Goal: Find specific page/section: Find specific page/section

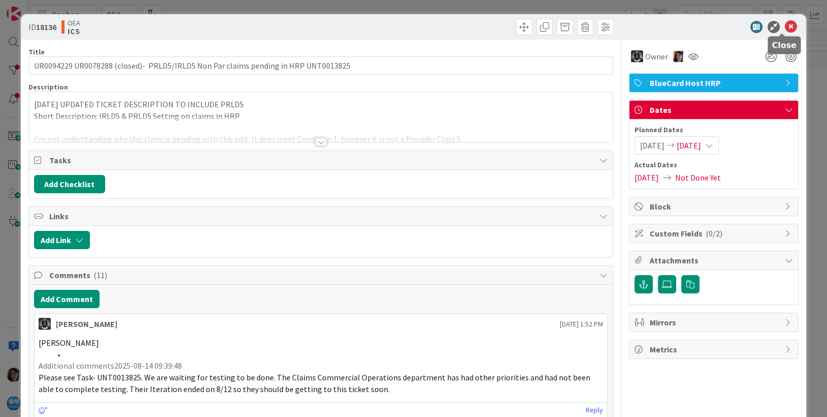
click at [785, 24] on icon at bounding box center [791, 27] width 12 height 12
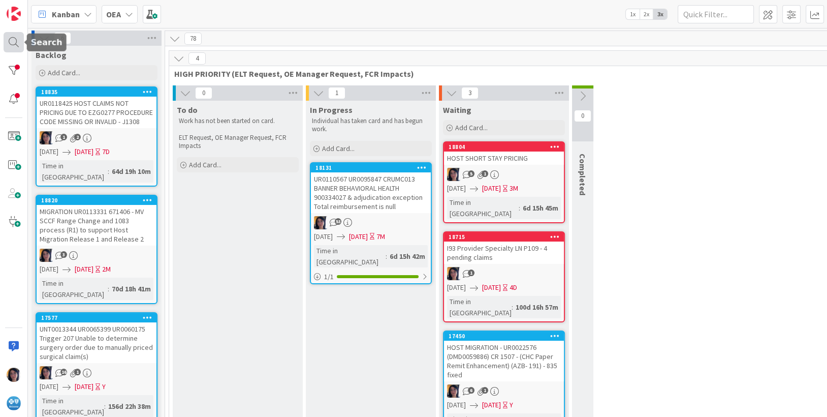
click at [14, 39] on div at bounding box center [14, 42] width 20 height 20
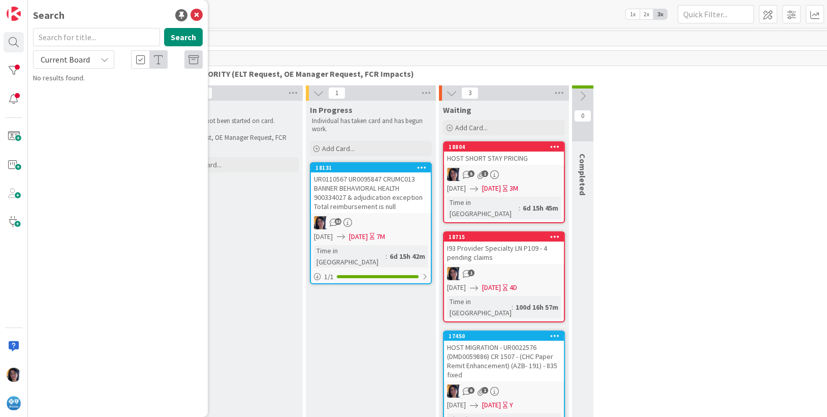
click at [72, 34] on input "text" at bounding box center [96, 37] width 127 height 18
type input "host252"
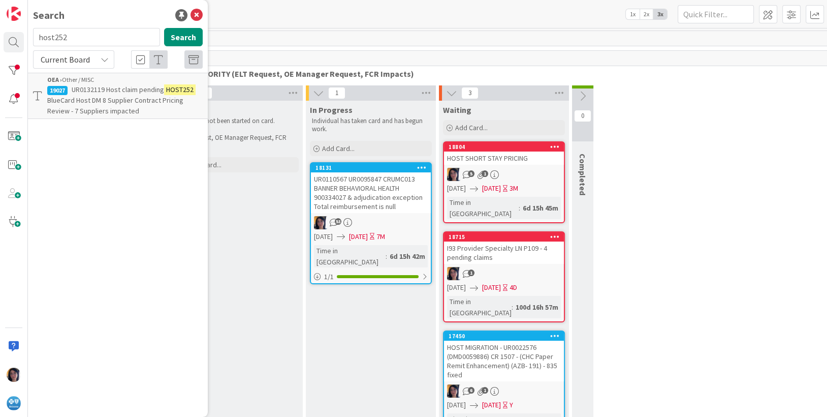
click at [108, 101] on span "BlueCard Host DM 8 Supplier Contract Pricing Review - 7 Suppliers impacted" at bounding box center [115, 106] width 136 height 20
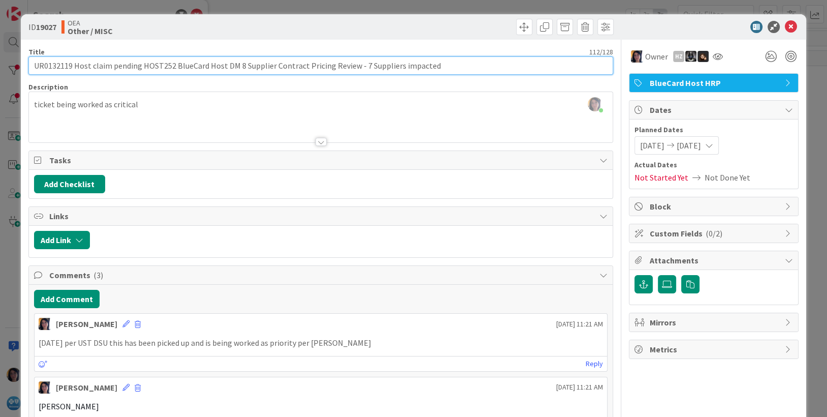
click at [53, 68] on input "UR0132119 Host claim pending HOST252 BlueCard Host DM 8 Supplier Contract Prici…" at bounding box center [320, 65] width 585 height 18
